Goal: Task Accomplishment & Management: Use online tool/utility

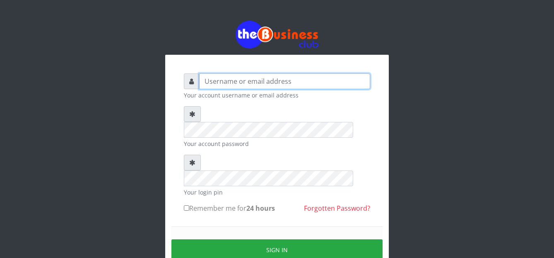
type input "[EMAIL_ADDRESS][DOMAIN_NAME]"
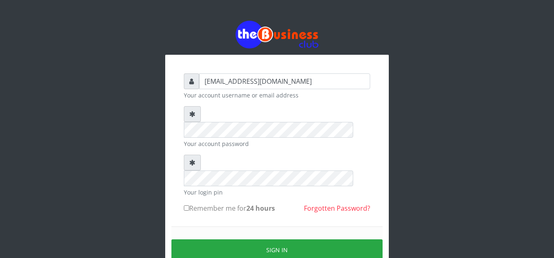
click at [188, 205] on input "Remember me for 24 hours" at bounding box center [186, 207] width 5 height 5
checkbox input "true"
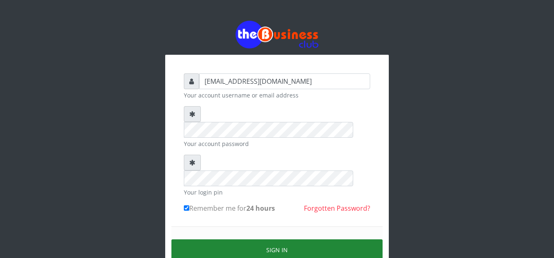
click at [205, 239] on button "Sign in" at bounding box center [277, 249] width 211 height 21
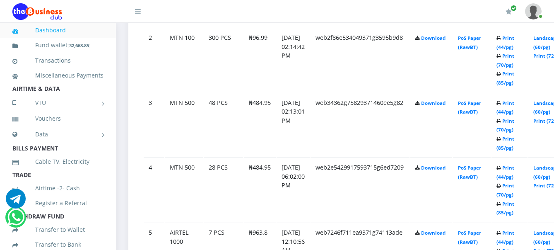
scroll to position [570, 0]
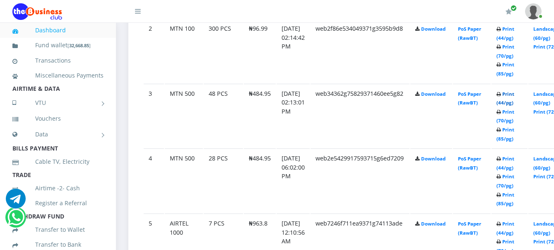
click at [515, 93] on link "Print (44/pg)" at bounding box center [506, 98] width 18 height 15
